Goal: Check status: Check status

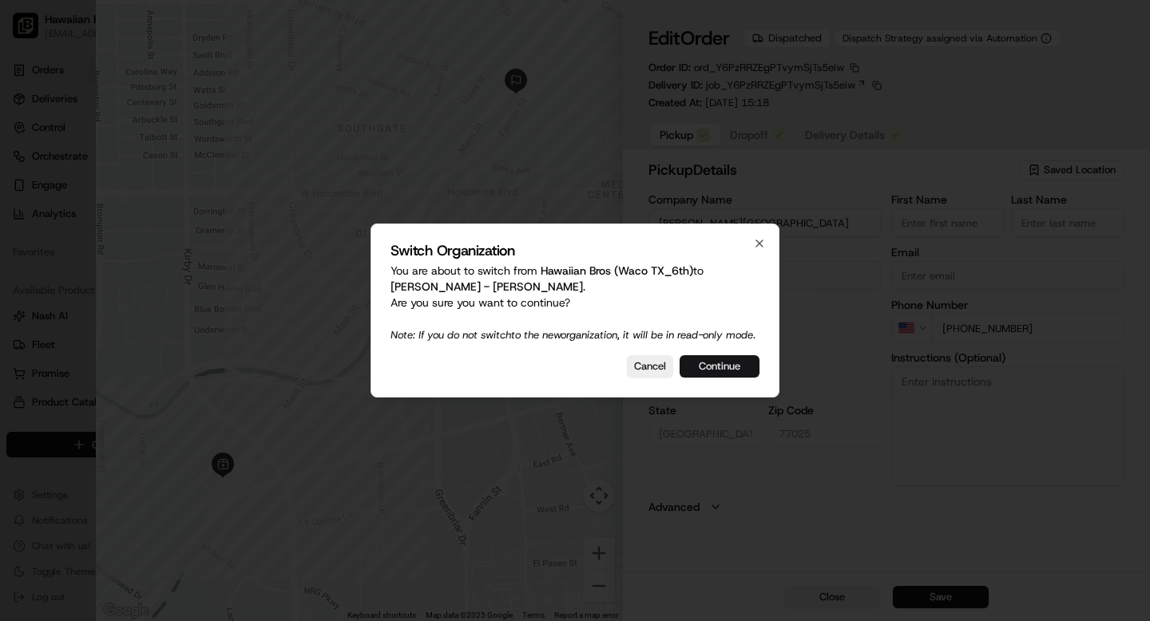
click at [734, 375] on button "Continue" at bounding box center [720, 366] width 80 height 22
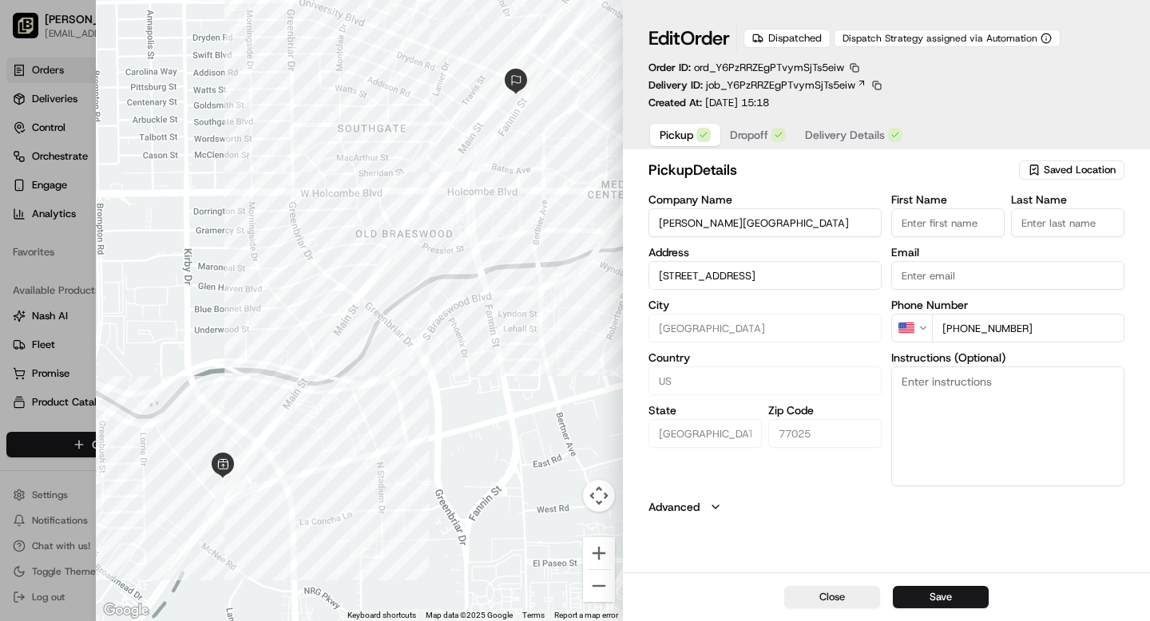
click at [834, 132] on span "Delivery Details" at bounding box center [845, 135] width 80 height 16
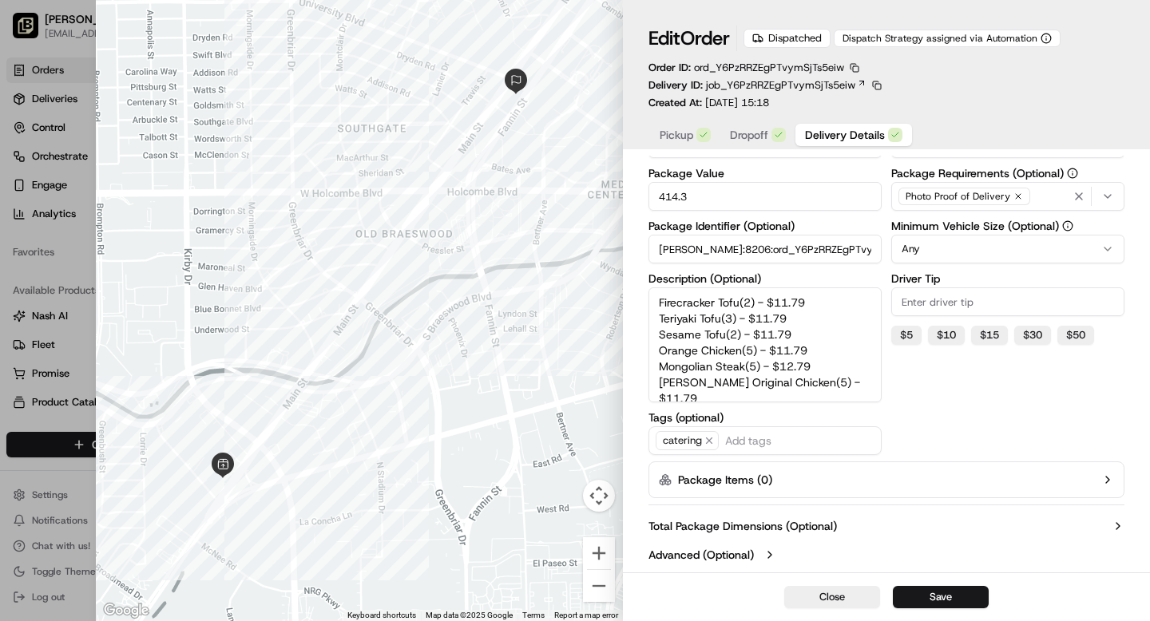
scroll to position [59, 0]
drag, startPoint x: 854, startPoint y: 370, endPoint x: 646, endPoint y: 339, distance: 209.8
click at [646, 339] on div "Delivery Details now scheduled Time Zone (undefined) undefined undefined Pickup…" at bounding box center [886, 199] width 527 height 747
click at [845, 358] on textarea "Firecracker Tofu(2) - $11.79 Teriyaki Tofu(3) - $11.79 Sesame Tofu(2) - $11.79 …" at bounding box center [764, 344] width 233 height 115
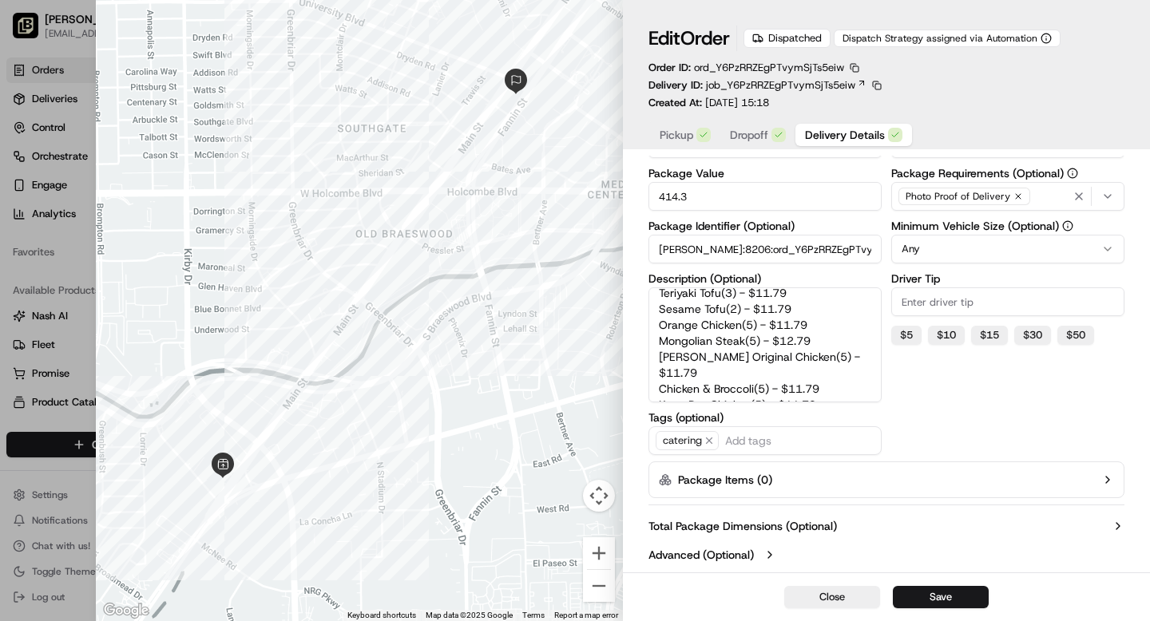
scroll to position [0, 0]
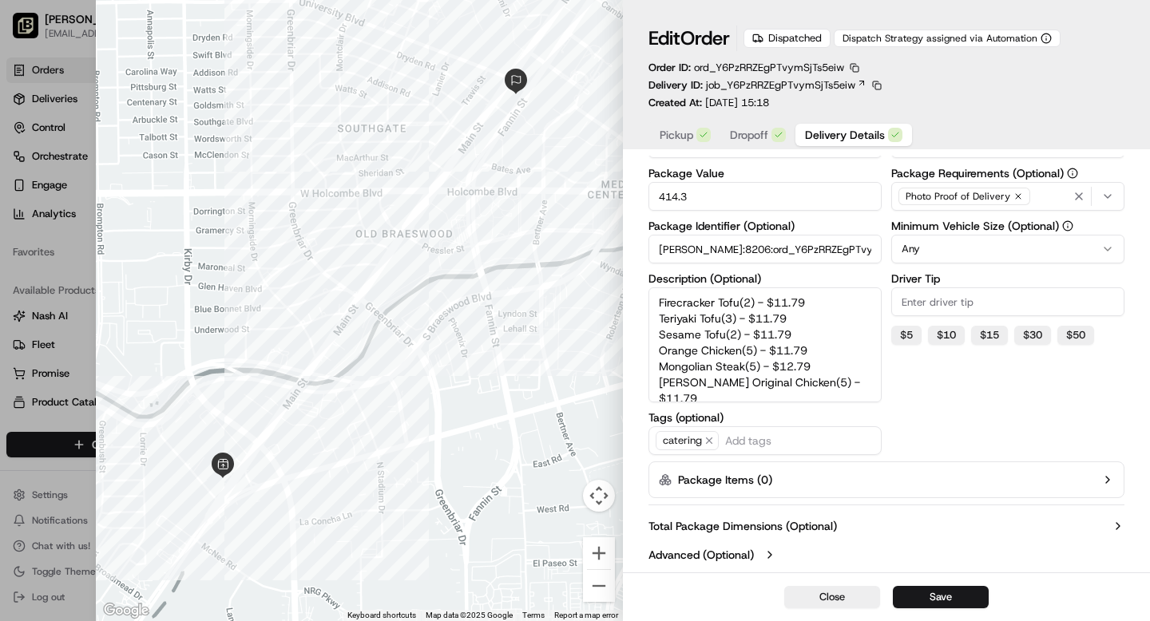
drag, startPoint x: 822, startPoint y: 299, endPoint x: 761, endPoint y: 300, distance: 60.7
click at [761, 300] on textarea "Firecracker Tofu(2) - $11.79 Teriyaki Tofu(3) - $11.79 Sesame Tofu(2) - $11.79 …" at bounding box center [764, 344] width 233 height 115
drag, startPoint x: 805, startPoint y: 318, endPoint x: 740, endPoint y: 318, distance: 64.7
click at [740, 318] on textarea "Firecracker Tofu(2) Teriyaki Tofu(3) - $11.79 Sesame Tofu(2) - $11.79 Orange Ch…" at bounding box center [764, 344] width 233 height 115
drag, startPoint x: 801, startPoint y: 333, endPoint x: 742, endPoint y: 336, distance: 59.2
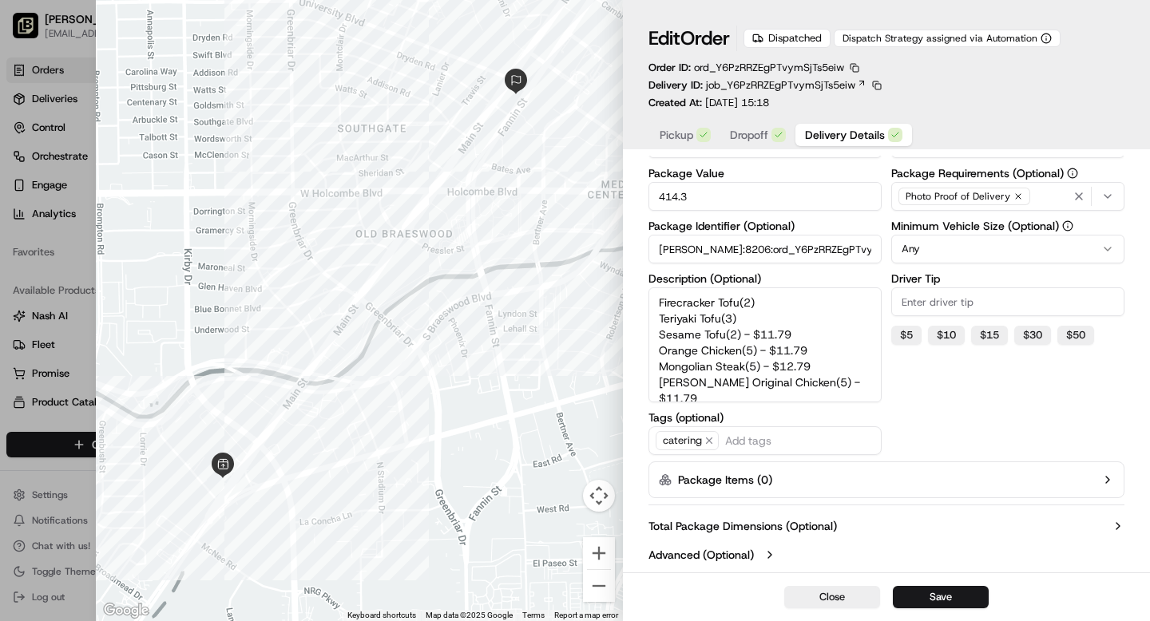
click at [742, 336] on textarea "Firecracker Tofu(2) Teriyaki Tofu(3) Sesame Tofu(2) - $11.79 Orange Chicken(5) …" at bounding box center [764, 344] width 233 height 115
drag, startPoint x: 813, startPoint y: 351, endPoint x: 761, endPoint y: 351, distance: 51.9
click at [761, 351] on textarea "Firecracker Tofu(2) Teriyaki Tofu(3) Sesame Tofu(2) Orange Chicken(5) - $11.79 …" at bounding box center [764, 344] width 233 height 115
drag, startPoint x: 826, startPoint y: 366, endPoint x: 764, endPoint y: 367, distance: 62.3
click at [764, 368] on textarea "Firecracker Tofu(2) Teriyaki Tofu(3) Sesame Tofu(2) Orange Chicken(5) Mongolian…" at bounding box center [764, 344] width 233 height 115
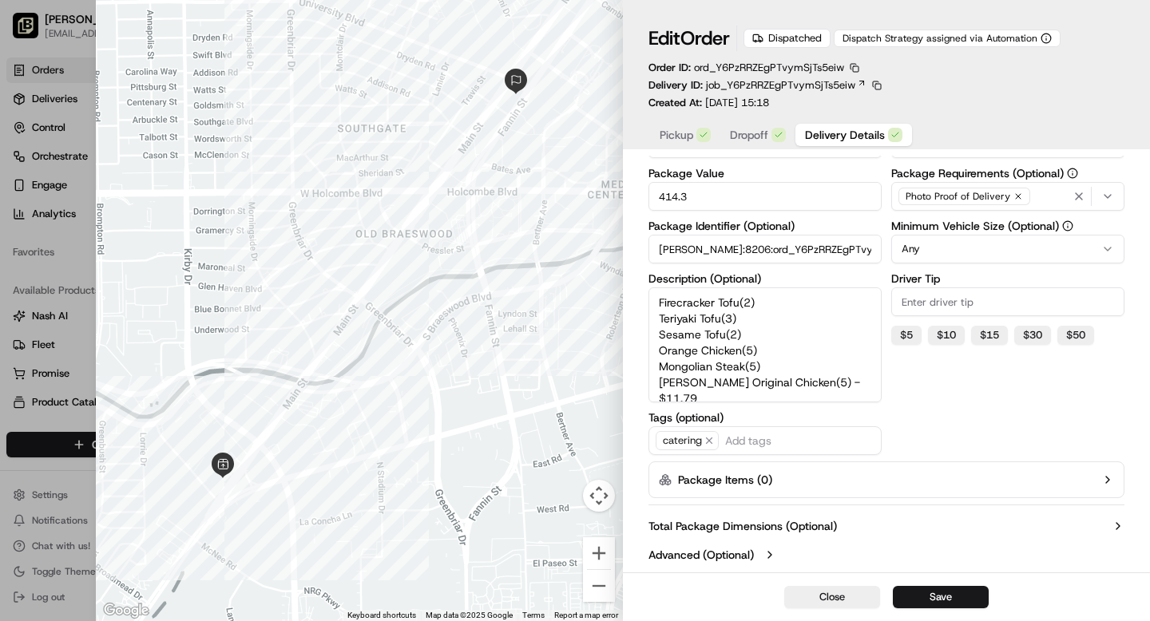
drag, startPoint x: 858, startPoint y: 380, endPoint x: 800, endPoint y: 381, distance: 57.5
click at [800, 381] on textarea "Firecracker Tofu(2) Teriyaki Tofu(3) Sesame Tofu(2) Orange Chicken(5) Mongolian…" at bounding box center [764, 344] width 233 height 115
drag, startPoint x: 828, startPoint y: 337, endPoint x: 772, endPoint y: 339, distance: 55.9
click at [772, 339] on textarea "Firecracker Tofu(2) Teriyaki Tofu(3) Sesame Tofu(2) Orange Chicken(5) Mongolian…" at bounding box center [764, 344] width 233 height 115
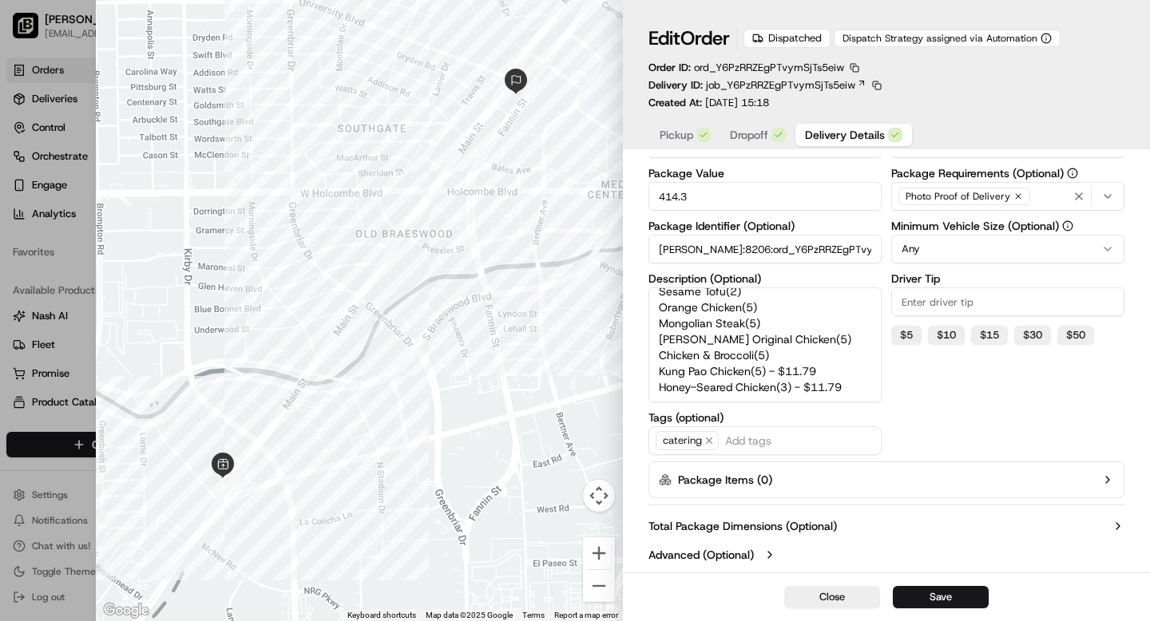
drag, startPoint x: 823, startPoint y: 355, endPoint x: 772, endPoint y: 355, distance: 51.1
click at [772, 355] on textarea "Firecracker Tofu(2) Teriyaki Tofu(3) Sesame Tofu(2) Orange Chicken(5) Mongolian…" at bounding box center [764, 344] width 233 height 115
drag, startPoint x: 849, startPoint y: 372, endPoint x: 799, endPoint y: 370, distance: 49.6
click at [799, 370] on textarea "Firecracker Tofu(2) Teriyaki Tofu(3) Sesame Tofu(2) Orange Chicken(5) Mongolian…" at bounding box center [764, 344] width 233 height 115
drag, startPoint x: 656, startPoint y: 339, endPoint x: 804, endPoint y: 381, distance: 153.7
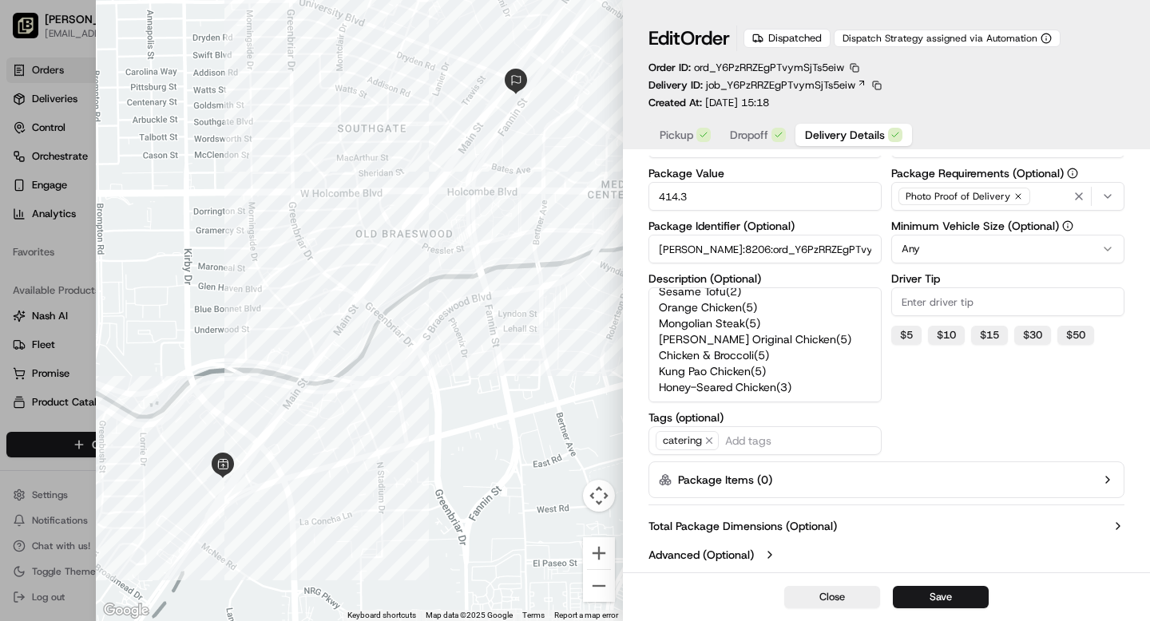
click at [804, 381] on textarea "Firecracker Tofu(2) Teriyaki Tofu(3) Sesame Tofu(2) Orange Chicken(5) Mongolian…" at bounding box center [764, 344] width 233 height 115
type textarea "Firecracker Tofu(2) Teriyaki Tofu(3) Sesame Tofu(2) Orange Chicken(5) Mongolian…"
click at [953, 600] on button "Save" at bounding box center [941, 597] width 96 height 22
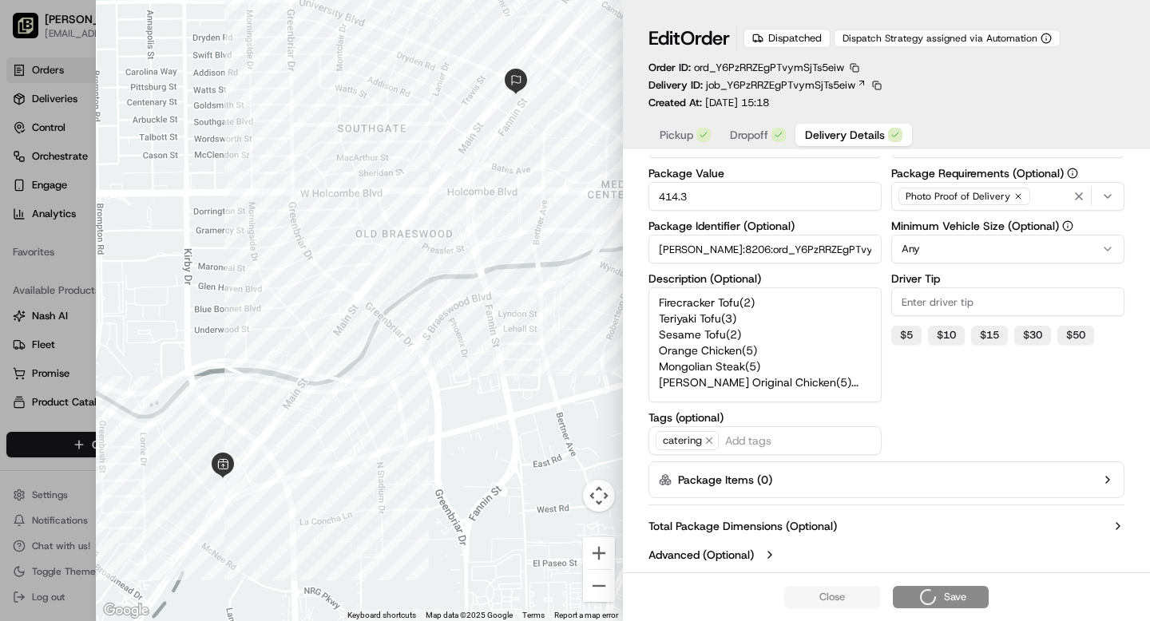
type input "1"
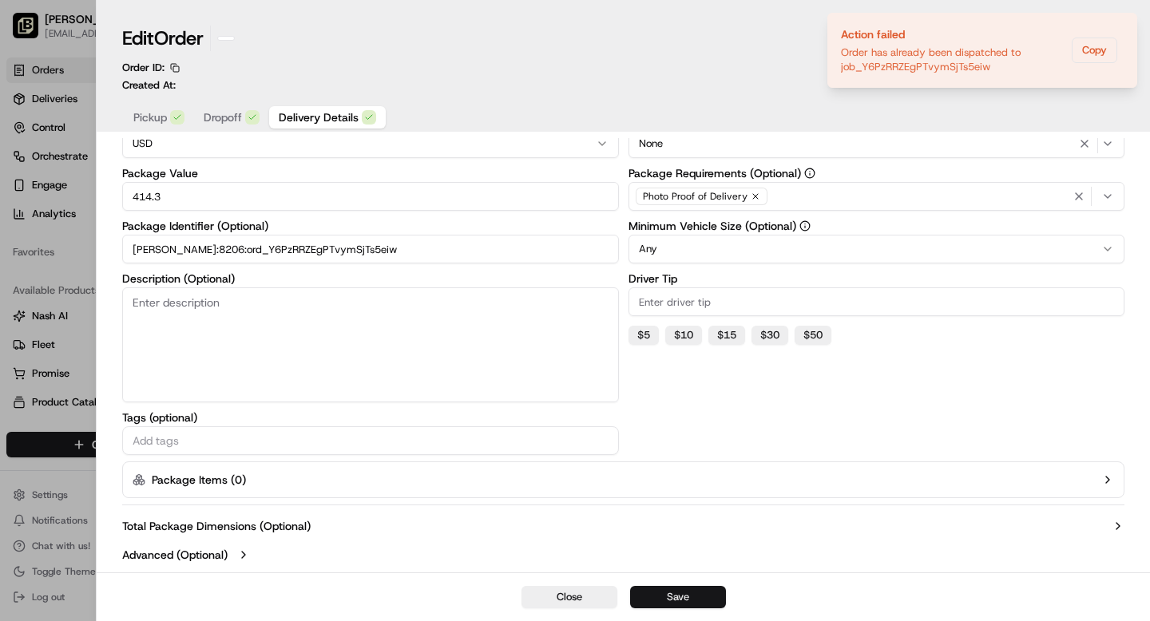
scroll to position [147, 0]
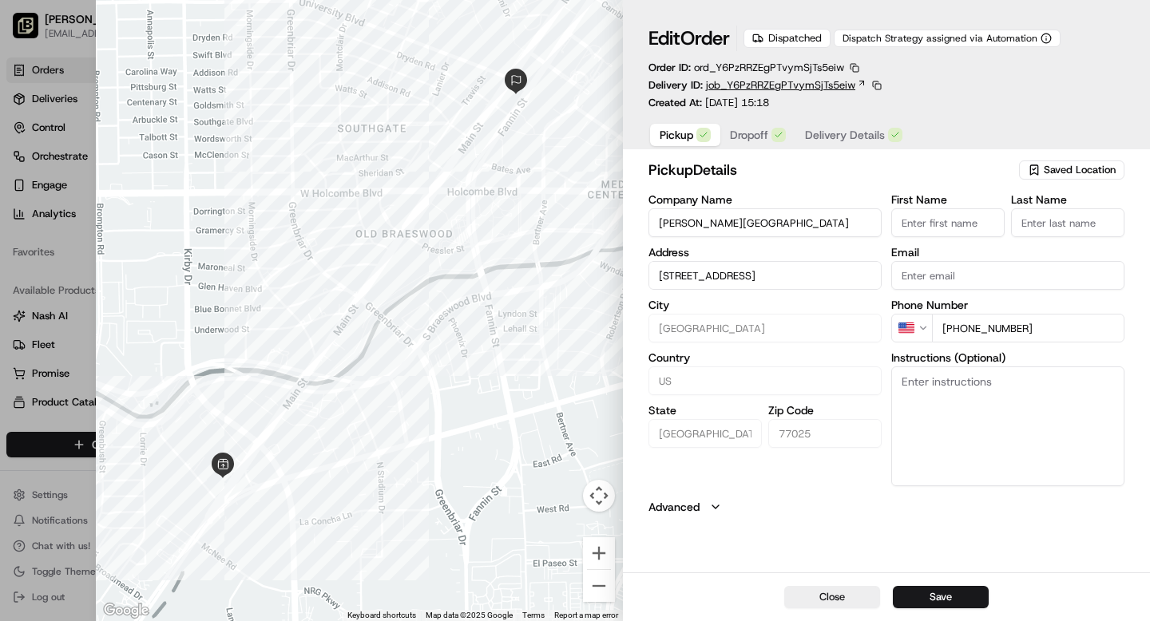
click at [857, 85] on icon at bounding box center [862, 83] width 10 height 10
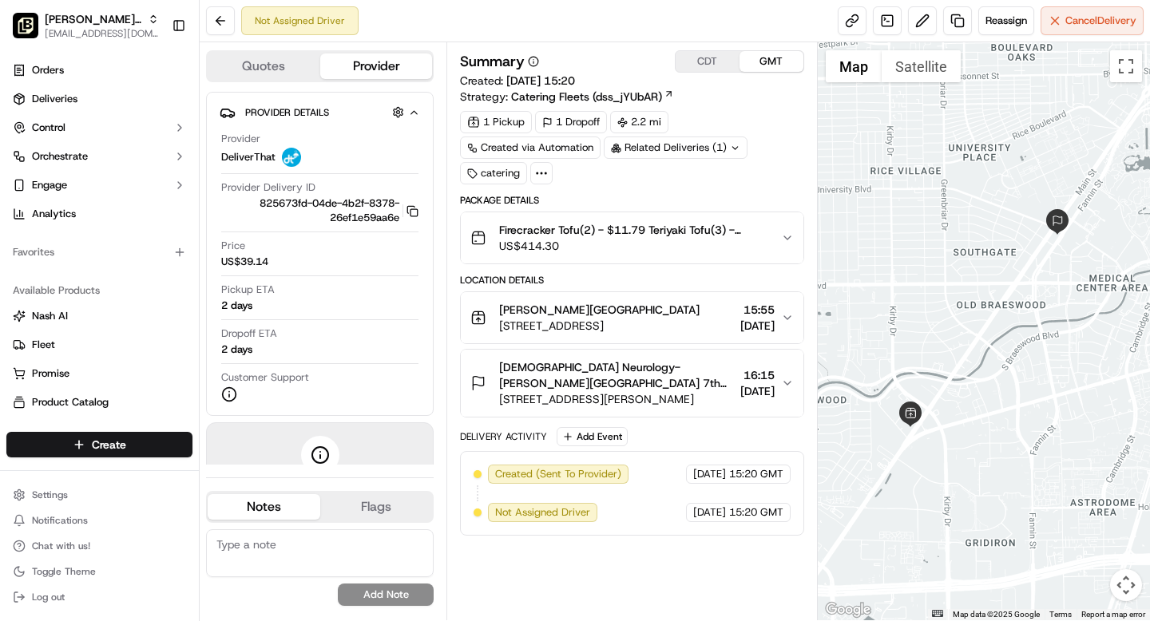
click at [670, 244] on span "US$414.30" at bounding box center [633, 246] width 268 height 16
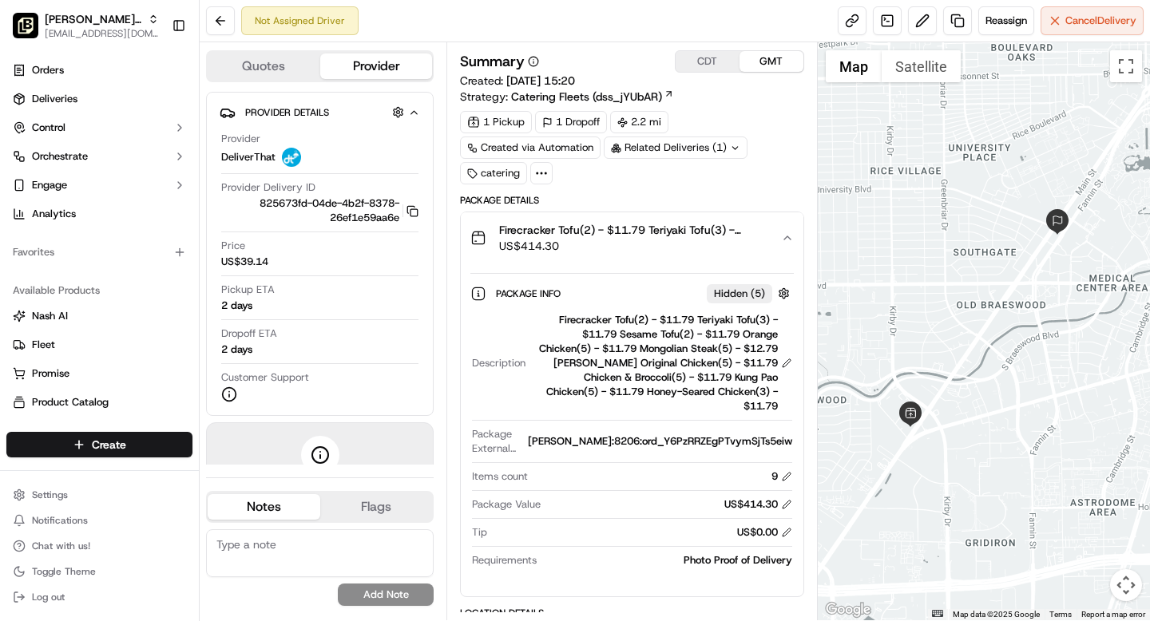
click at [662, 247] on span "US$414.30" at bounding box center [633, 246] width 268 height 16
